Goal: Information Seeking & Learning: Compare options

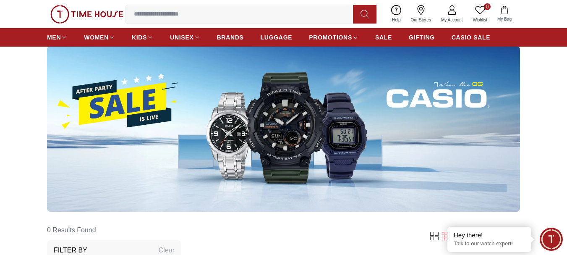
scroll to position [42, 0]
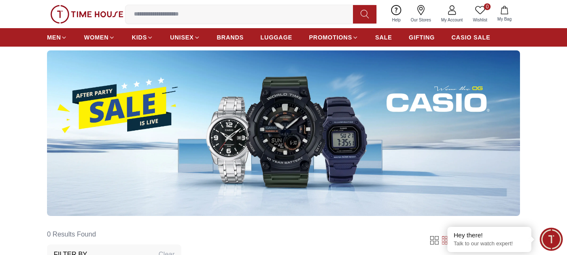
click at [276, 139] on img at bounding box center [283, 132] width 473 height 165
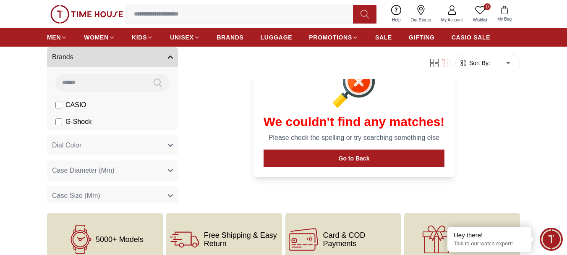
scroll to position [294, 0]
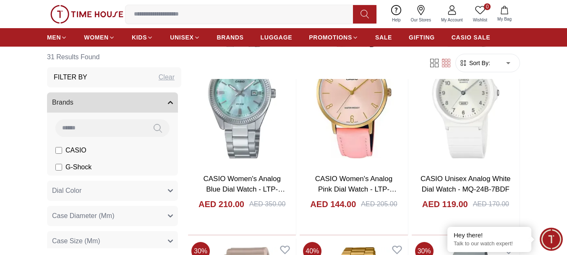
scroll to position [294, 0]
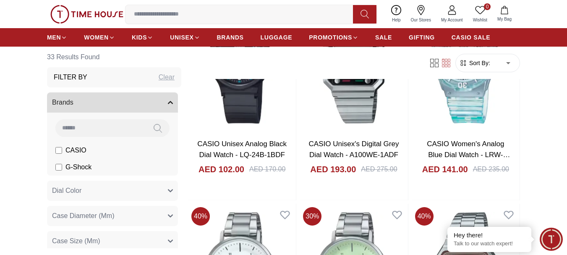
scroll to position [1050, 0]
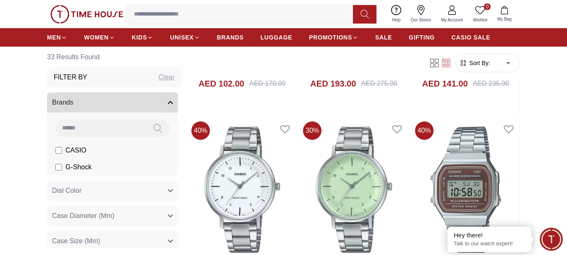
scroll to position [1050, 0]
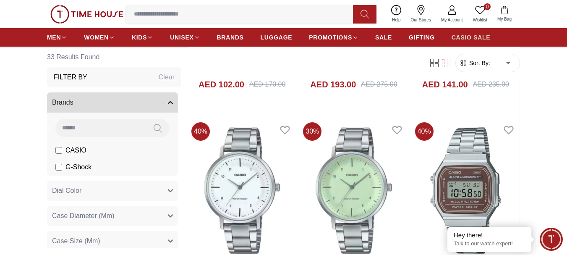
click at [475, 35] on span "CASIO SALE" at bounding box center [471, 37] width 39 height 8
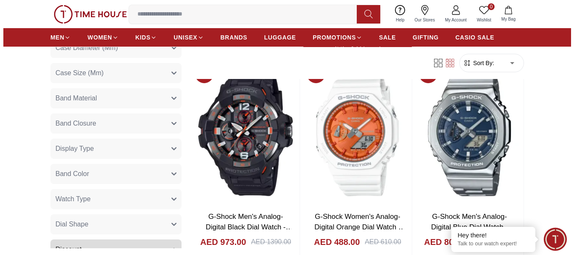
scroll to position [1134, 0]
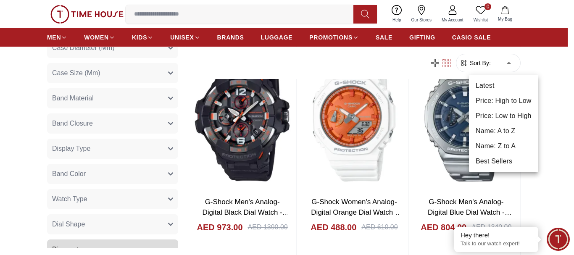
click at [512, 113] on li "Price: Low to High" at bounding box center [503, 115] width 69 height 15
type input "*"
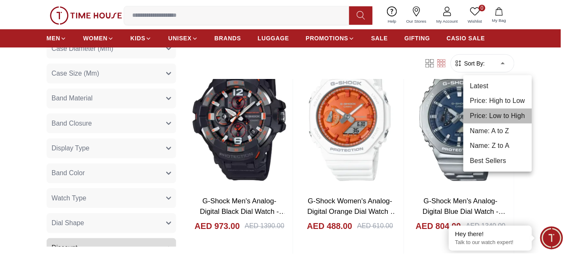
scroll to position [534, 0]
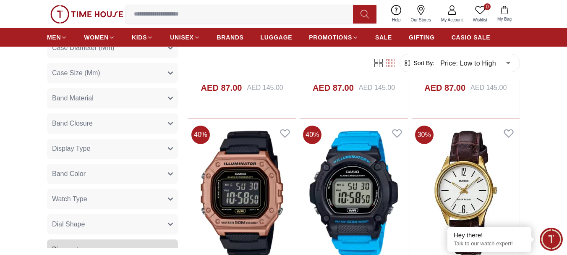
scroll to position [1302, 0]
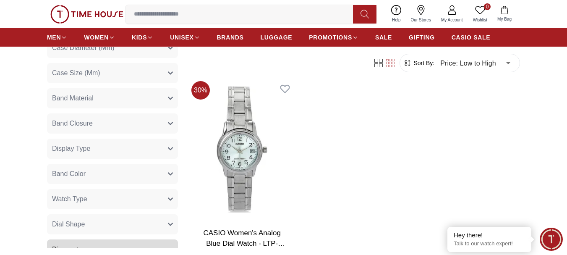
scroll to position [3023, 0]
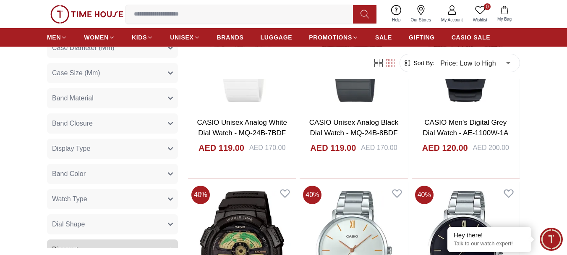
scroll to position [4282, 0]
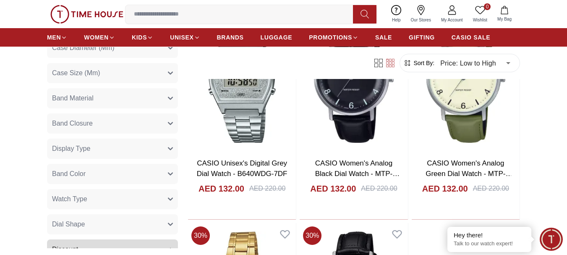
scroll to position [5794, 0]
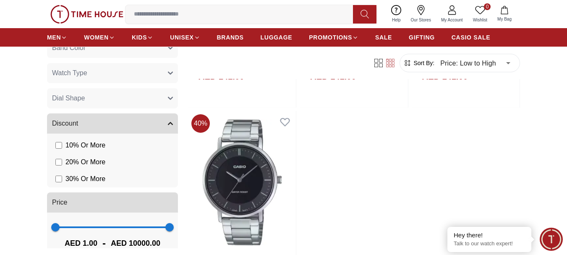
scroll to position [7347, 0]
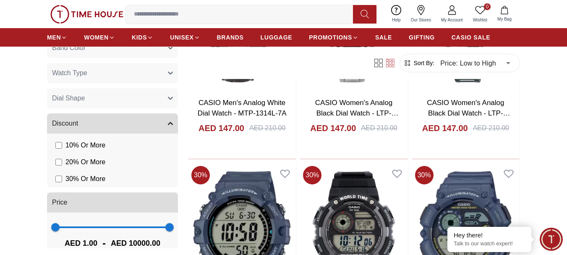
scroll to position [8523, 0]
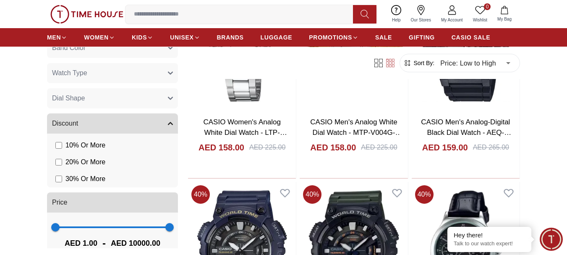
scroll to position [9698, 0]
